Goal: Entertainment & Leisure: Consume media (video, audio)

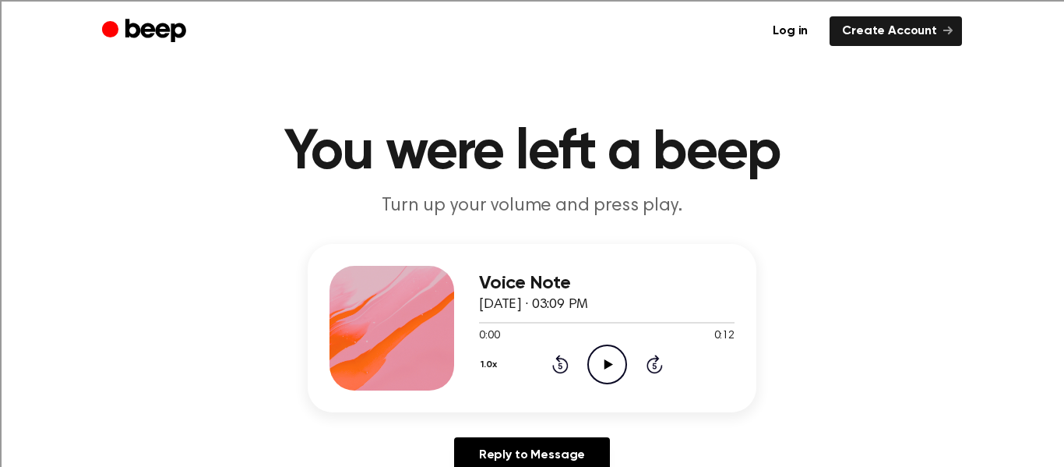
click at [600, 360] on icon "Play Audio" at bounding box center [607, 364] width 40 height 40
click at [608, 358] on icon "Play Audio" at bounding box center [607, 364] width 40 height 40
click at [605, 381] on icon "Play Audio" at bounding box center [607, 364] width 40 height 40
click at [597, 355] on icon "Play Audio" at bounding box center [607, 364] width 40 height 40
click at [595, 361] on icon "Play Audio" at bounding box center [607, 364] width 40 height 40
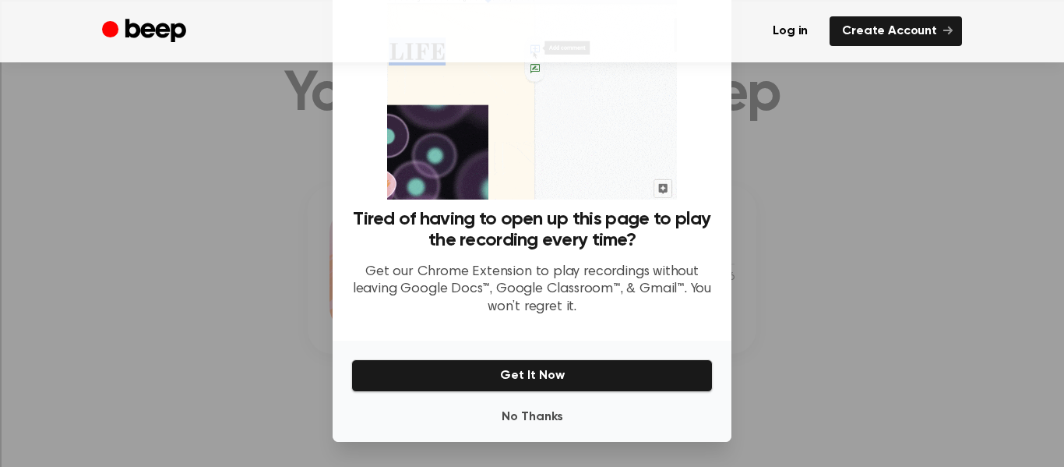
scroll to position [72, 0]
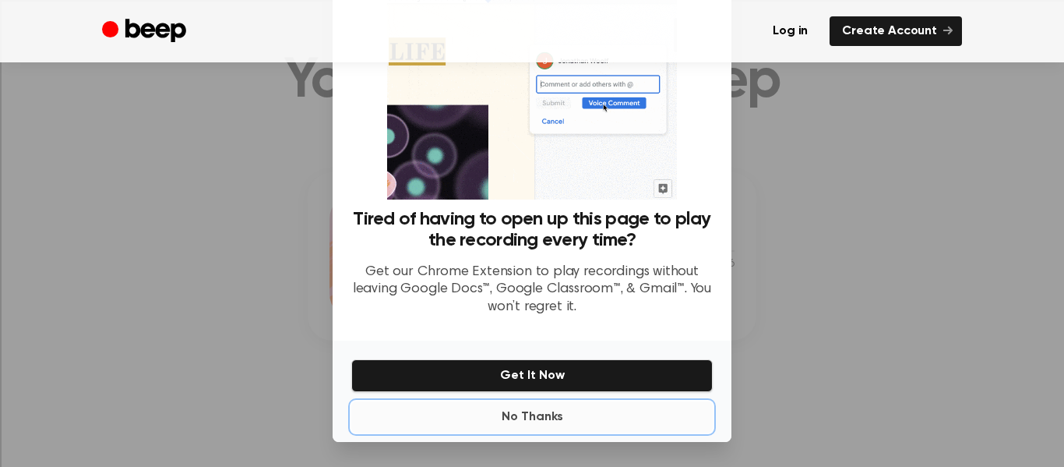
click at [532, 424] on button "No Thanks" at bounding box center [531, 416] width 361 height 31
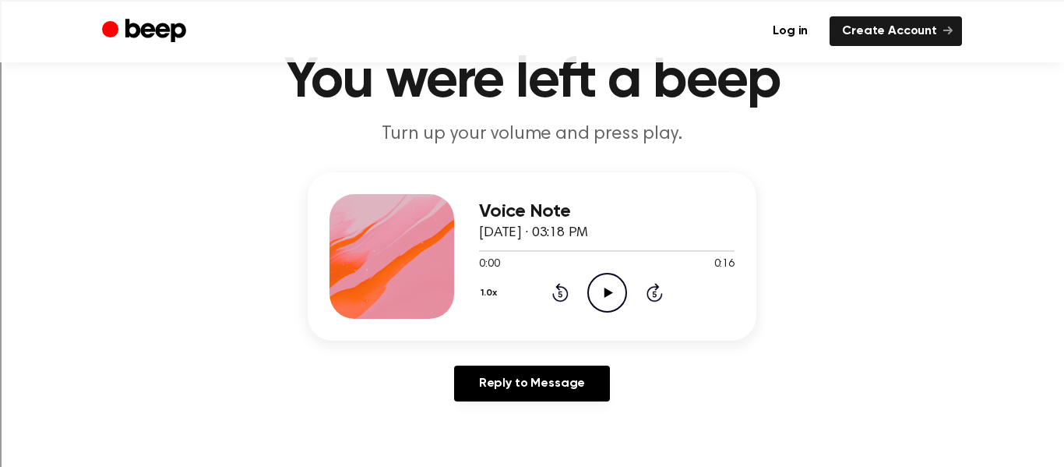
drag, startPoint x: 610, startPoint y: 300, endPoint x: 537, endPoint y: 269, distance: 79.6
click at [609, 297] on icon "Play Audio" at bounding box center [607, 293] width 40 height 40
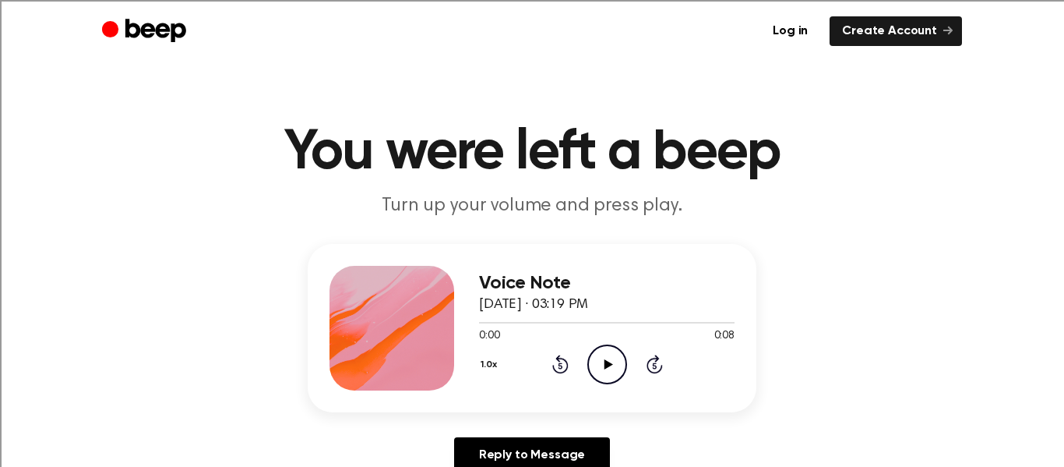
drag, startPoint x: 621, startPoint y: 356, endPoint x: 614, endPoint y: 365, distance: 11.7
click at [614, 365] on icon "Play Audio" at bounding box center [607, 364] width 40 height 40
